Goal: Navigation & Orientation: Find specific page/section

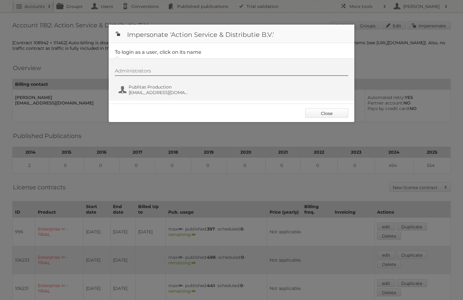
click at [337, 110] on link "Close" at bounding box center [326, 112] width 43 height 9
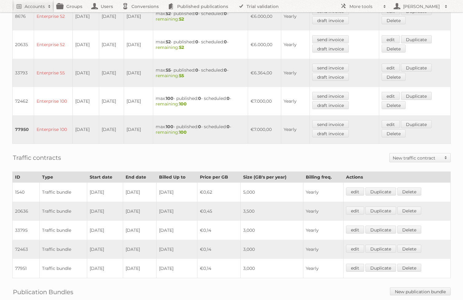
scroll to position [326, 0]
